Goal: Navigation & Orientation: Find specific page/section

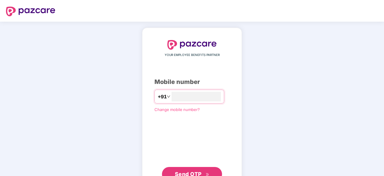
type input "**********"
click at [194, 169] on button "Send OTP" at bounding box center [192, 173] width 60 height 14
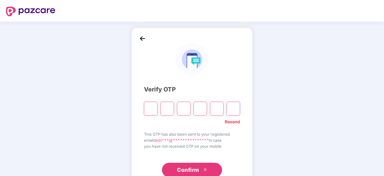
type input "*"
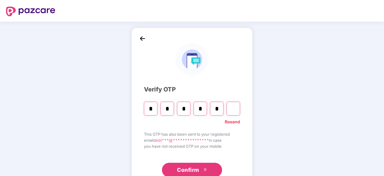
type input "*"
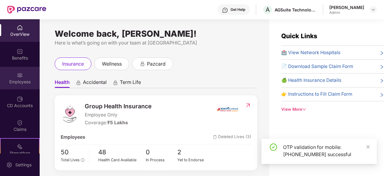
click at [19, 77] on img at bounding box center [20, 75] width 6 height 6
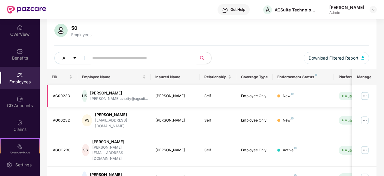
click at [115, 95] on div "[PERSON_NAME]" at bounding box center [119, 93] width 58 height 6
